Goal: Obtain resource: Download file/media

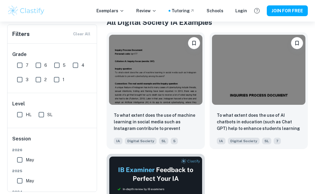
scroll to position [125, 0]
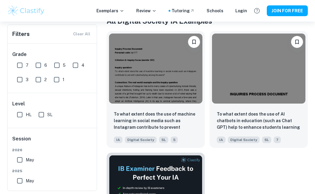
click at [270, 69] on img at bounding box center [258, 68] width 93 height 70
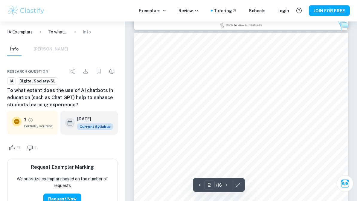
scroll to position [206, 0]
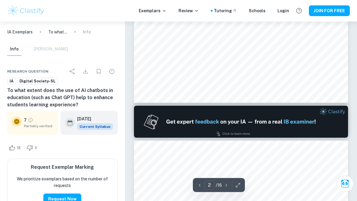
type input "1"
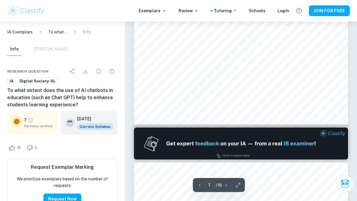
scroll to position [0, 0]
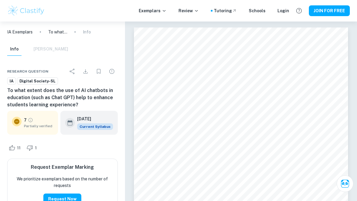
click at [87, 71] on icon "Download" at bounding box center [85, 71] width 7 height 7
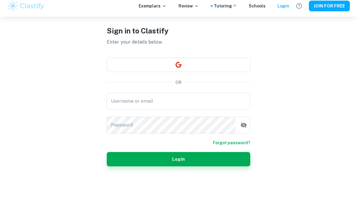
scroll to position [22, 0]
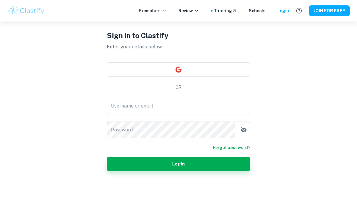
click at [239, 69] on button "button" at bounding box center [179, 69] width 144 height 14
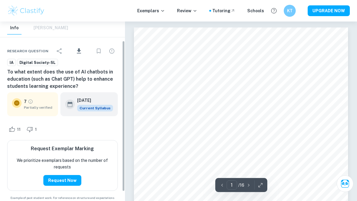
scroll to position [23, 0]
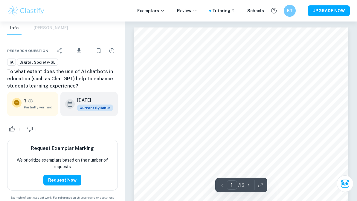
click at [76, 49] on icon "Download" at bounding box center [78, 50] width 7 height 7
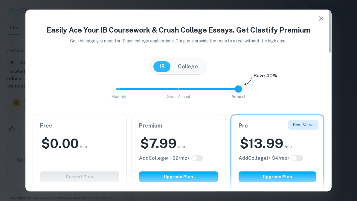
click at [325, 20] on button "button" at bounding box center [321, 19] width 12 height 12
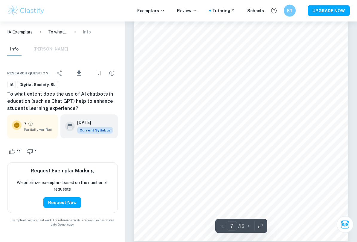
scroll to position [1994, 0]
type input "7"
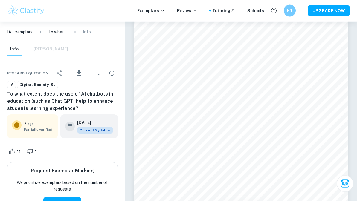
scroll to position [2033, 0]
